Goal: Task Accomplishment & Management: Complete application form

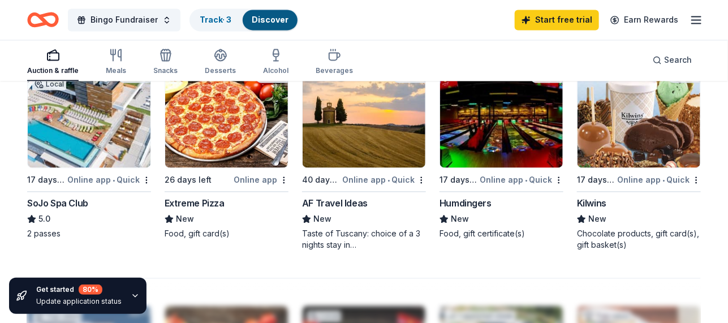
scroll to position [452, 0]
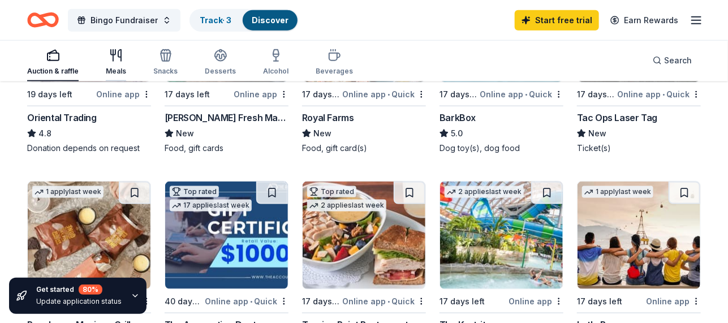
click at [106, 63] on div "Meals" at bounding box center [116, 62] width 20 height 27
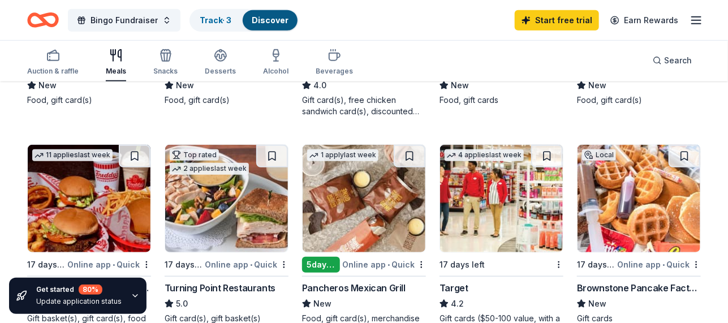
scroll to position [339, 0]
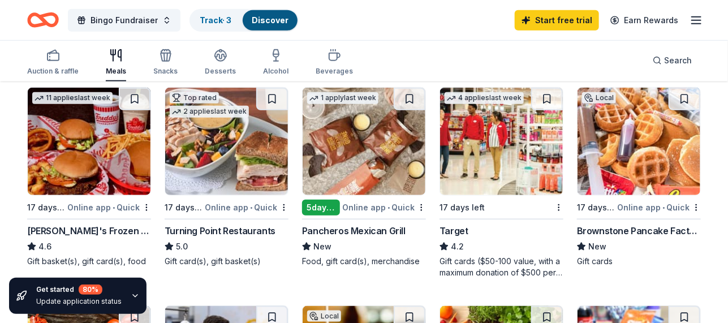
click at [639, 145] on img at bounding box center [638, 141] width 123 height 107
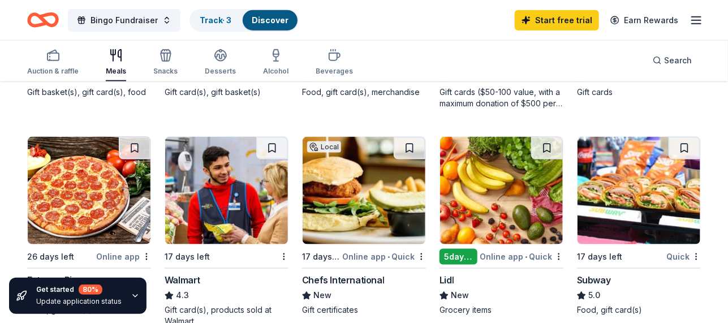
scroll to position [565, 0]
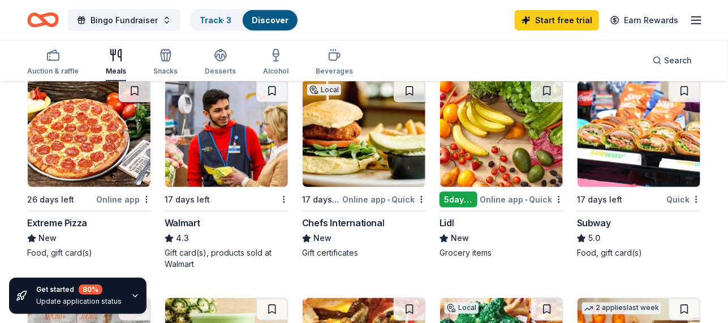
click at [509, 145] on img at bounding box center [501, 133] width 123 height 107
click at [632, 146] on img at bounding box center [638, 133] width 123 height 107
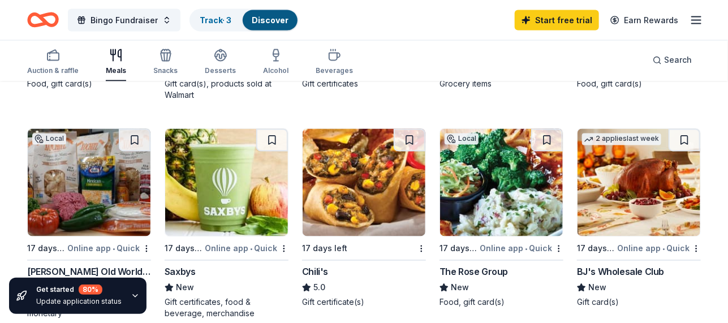
scroll to position [792, 0]
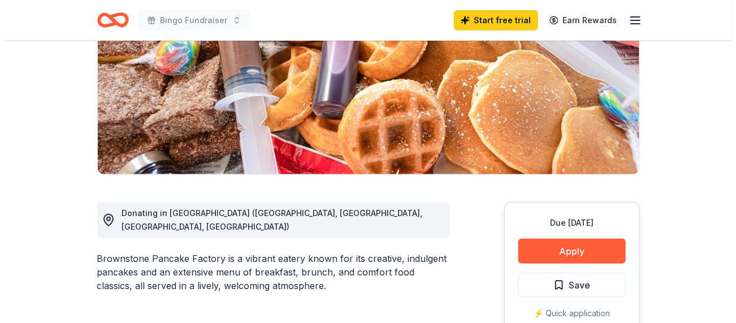
scroll to position [282, 0]
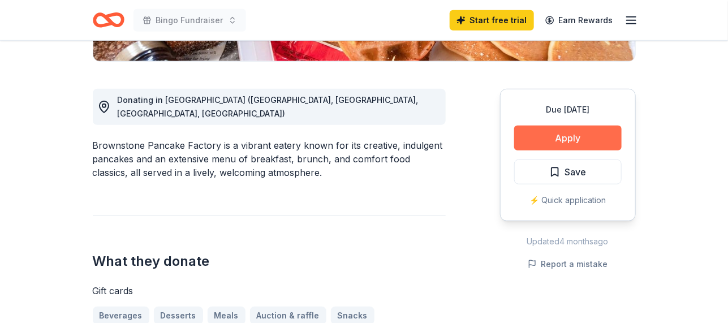
click at [588, 133] on button "Apply" at bounding box center [567, 138] width 107 height 25
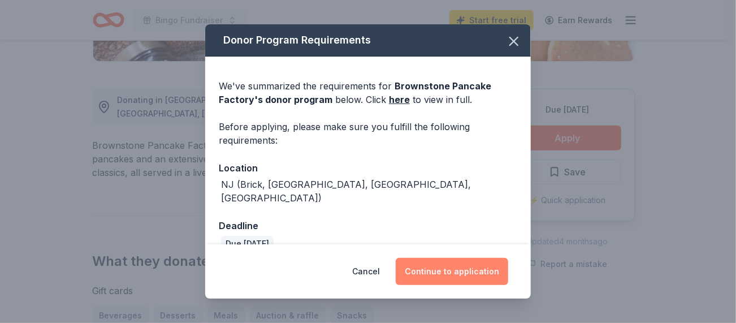
click at [446, 271] on button "Continue to application" at bounding box center [452, 271] width 113 height 27
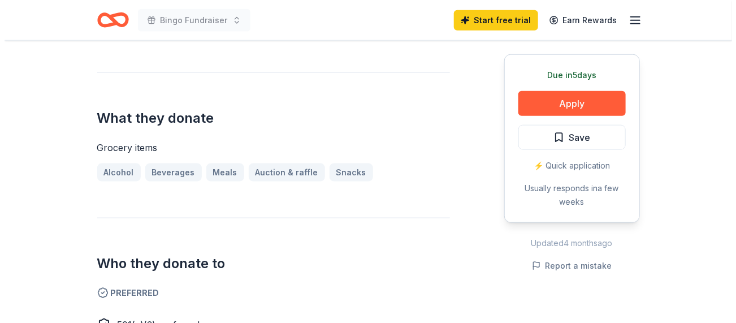
scroll to position [226, 0]
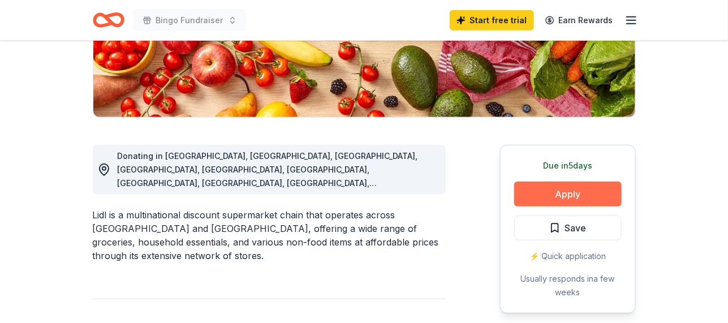
click at [569, 200] on button "Apply" at bounding box center [567, 193] width 107 height 25
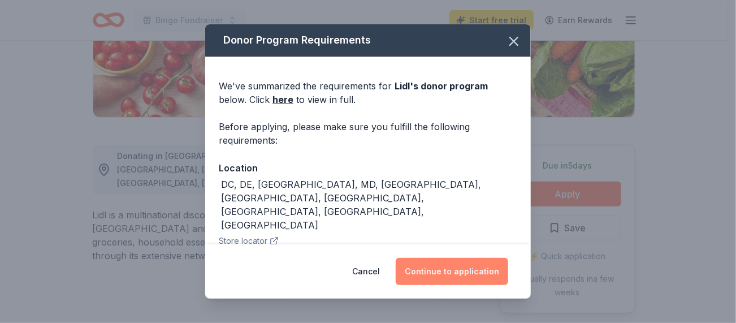
click at [431, 264] on button "Continue to application" at bounding box center [452, 271] width 113 height 27
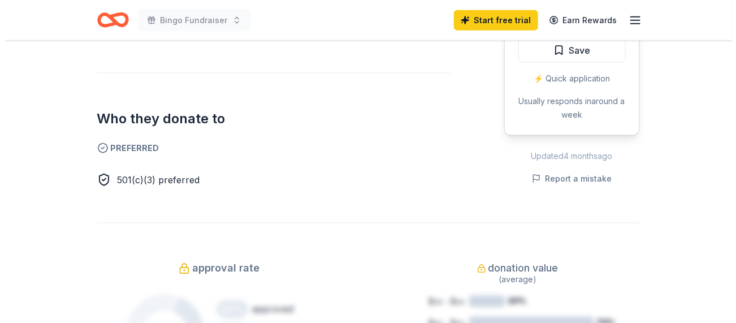
scroll to position [339, 0]
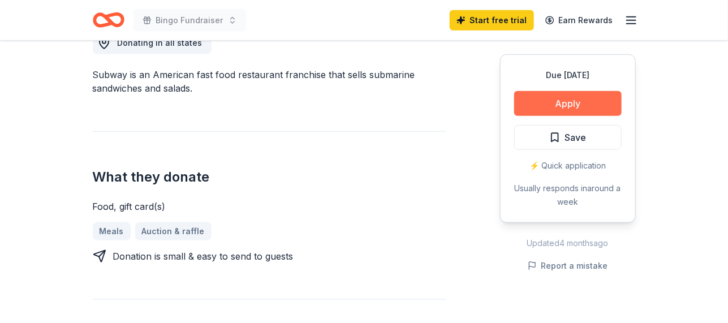
click at [563, 101] on button "Apply" at bounding box center [567, 103] width 107 height 25
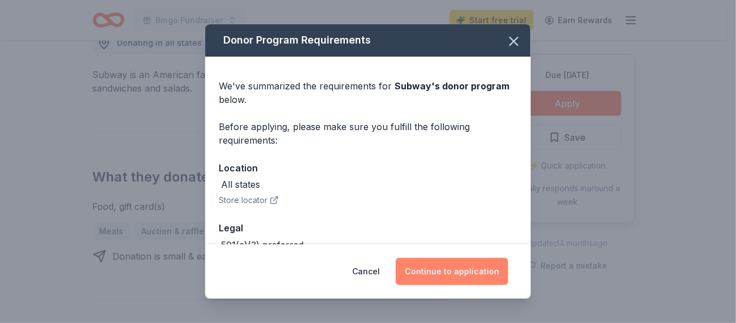
click at [447, 279] on button "Continue to application" at bounding box center [452, 271] width 113 height 27
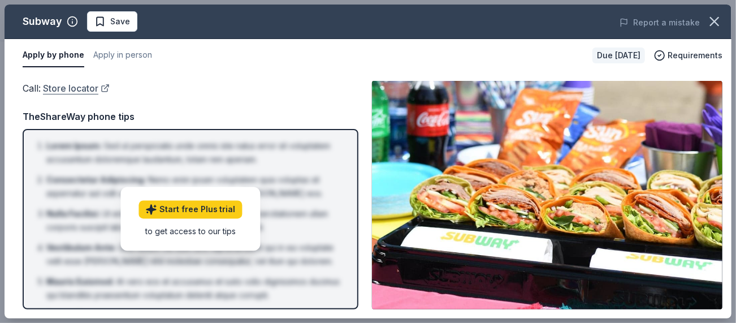
click at [51, 90] on link "Store locator" at bounding box center [76, 88] width 67 height 15
